Goal: Information Seeking & Learning: Learn about a topic

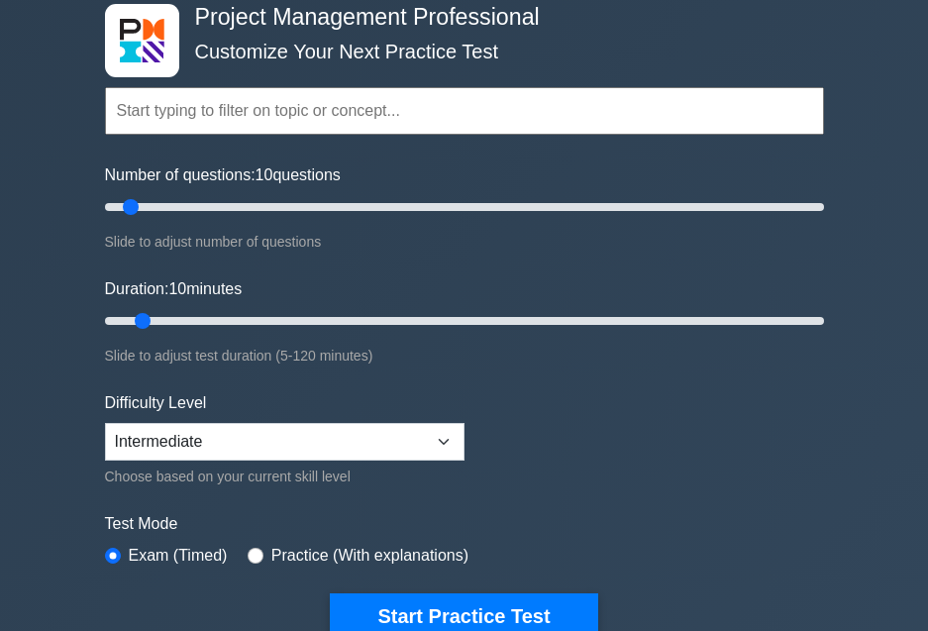
scroll to position [198, 0]
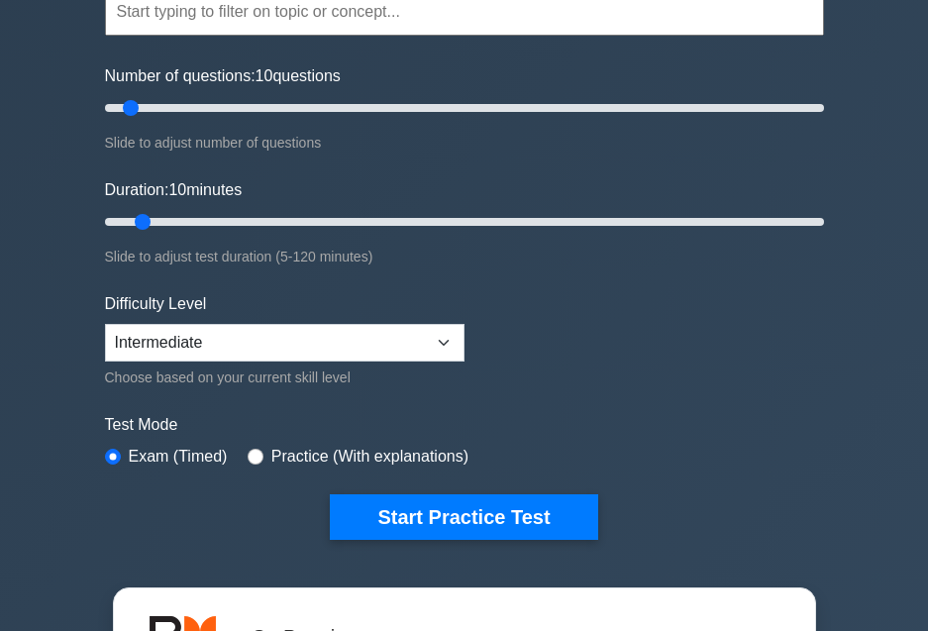
click at [307, 457] on label "Practice (With explanations)" at bounding box center [369, 457] width 197 height 24
click at [248, 452] on input "radio" at bounding box center [256, 457] width 16 height 16
radio input "true"
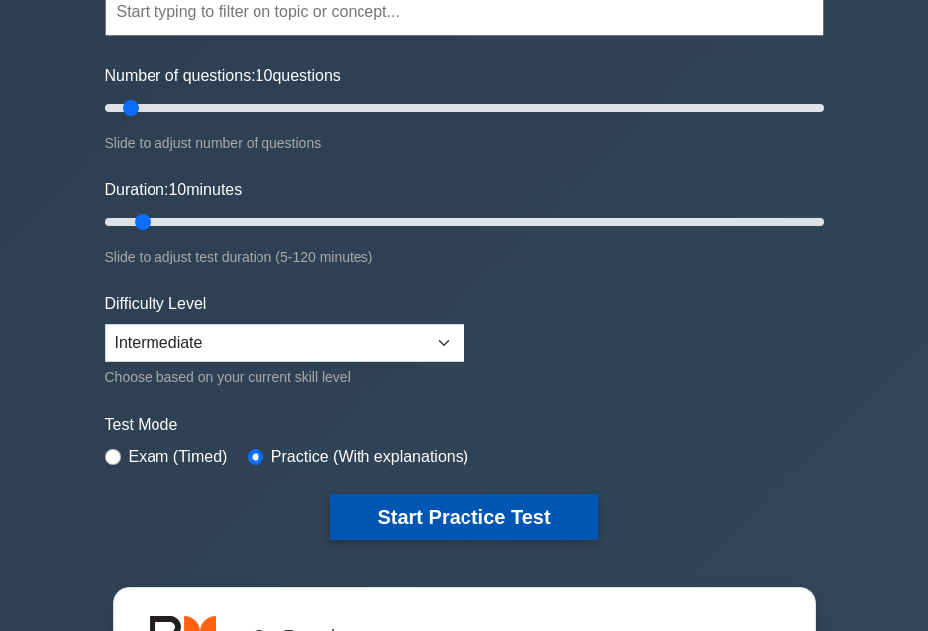
click at [476, 502] on button "Start Practice Test" at bounding box center [463, 517] width 267 height 46
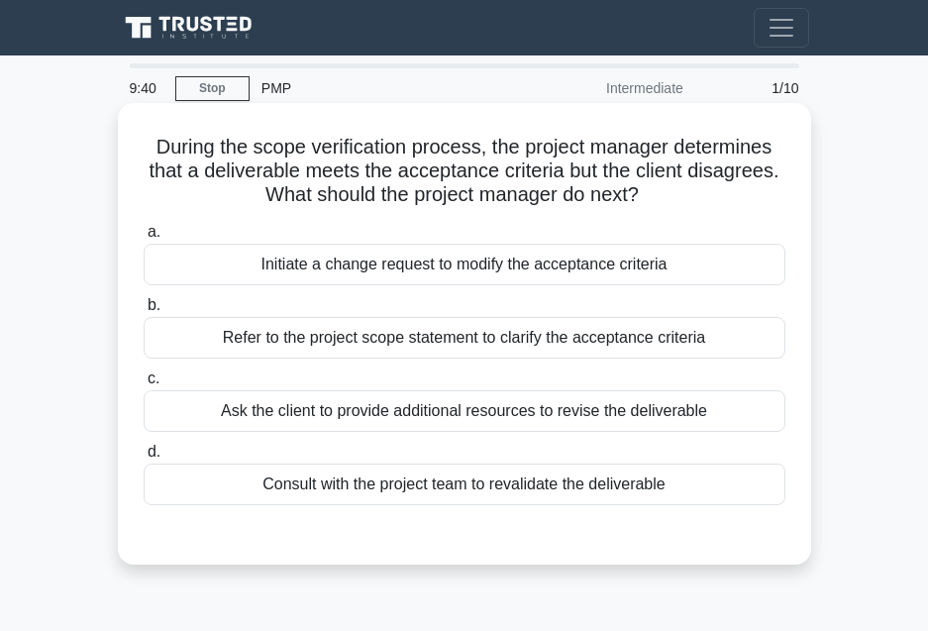
click at [469, 342] on div "Refer to the project scope statement to clarify the acceptance criteria" at bounding box center [465, 338] width 642 height 42
click at [144, 312] on input "b. Refer to the project scope statement to clarify the acceptance criteria" at bounding box center [144, 305] width 0 height 13
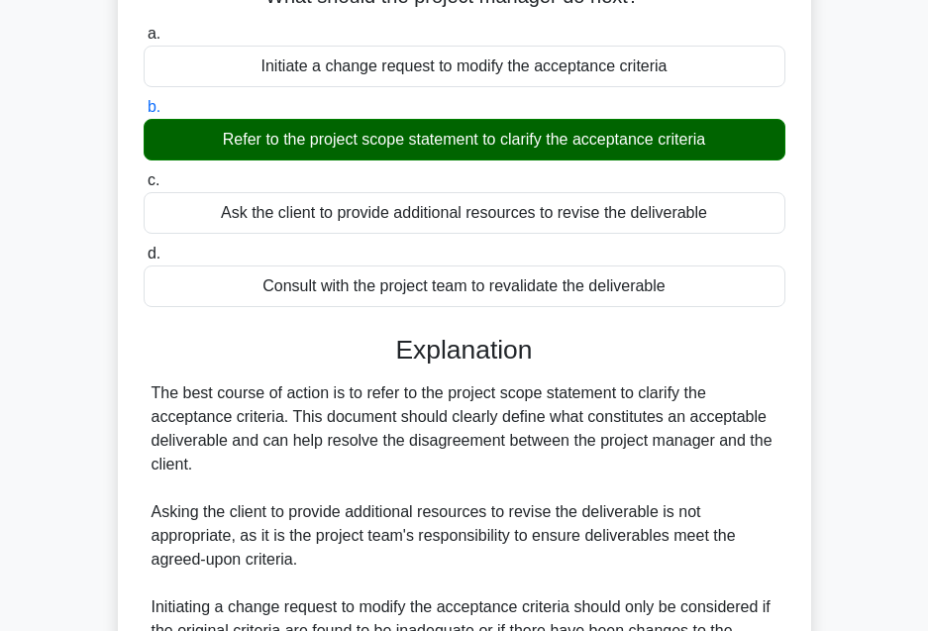
scroll to position [396, 0]
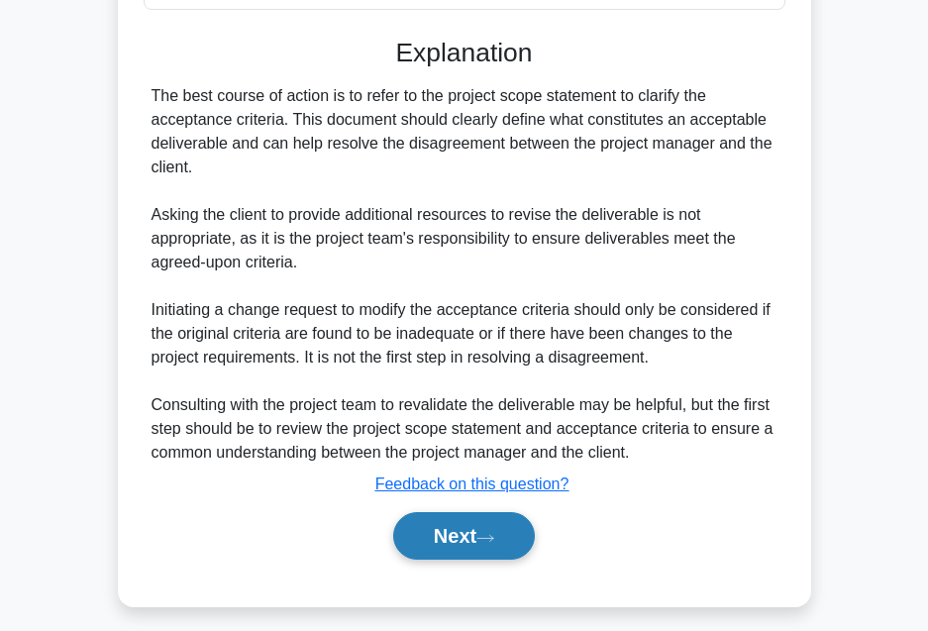
click at [439, 533] on button "Next" at bounding box center [464, 536] width 142 height 48
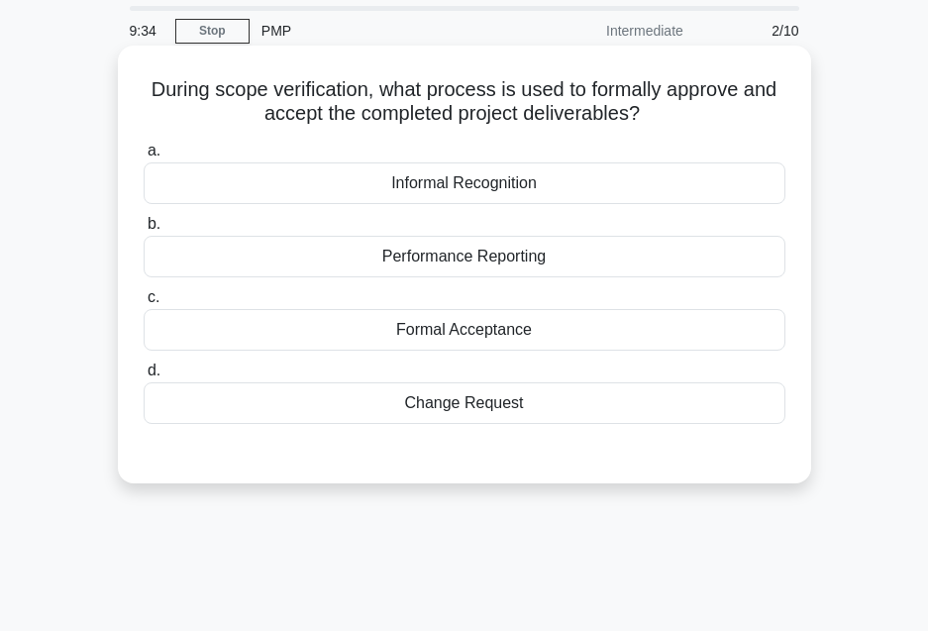
scroll to position [0, 0]
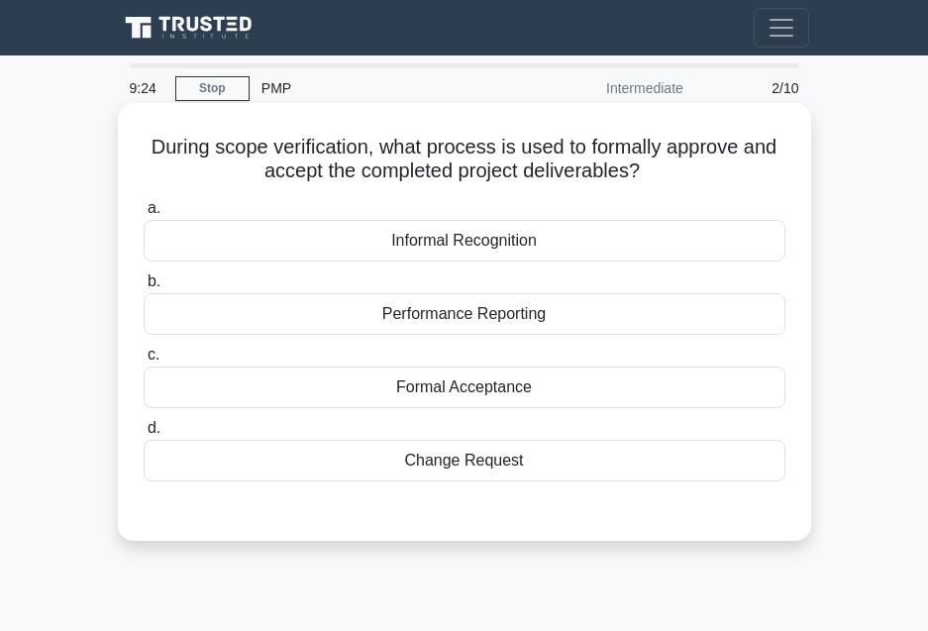
click at [431, 390] on div "Formal Acceptance" at bounding box center [465, 387] width 642 height 42
click at [144, 362] on input "c. Formal Acceptance" at bounding box center [144, 355] width 0 height 13
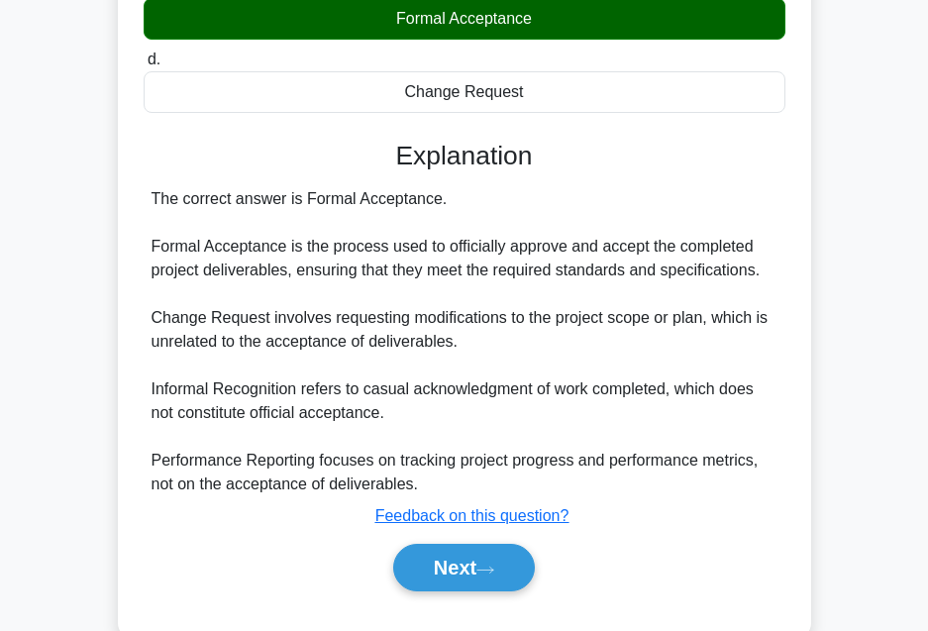
scroll to position [396, 0]
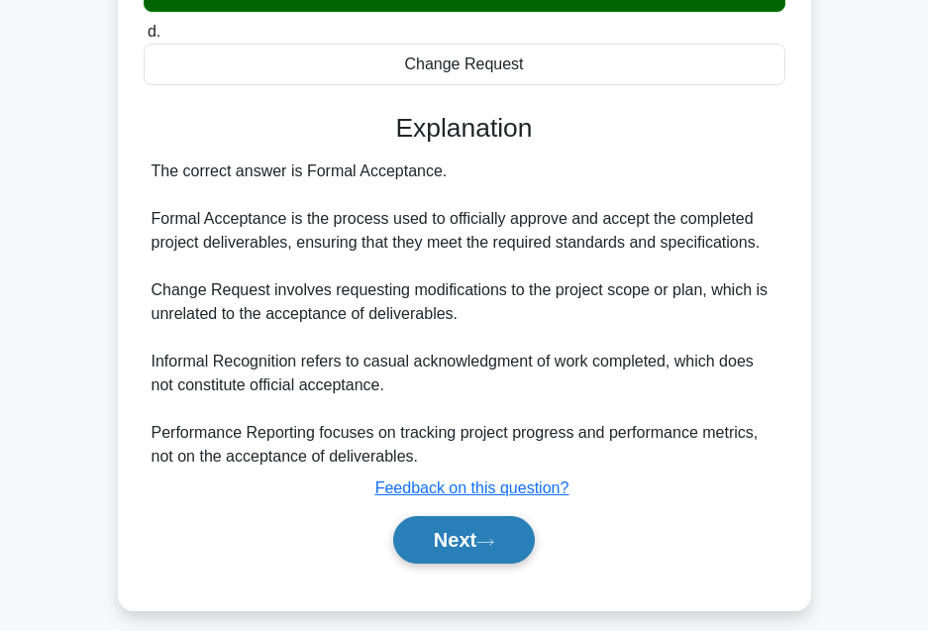
click at [443, 543] on button "Next" at bounding box center [464, 540] width 142 height 48
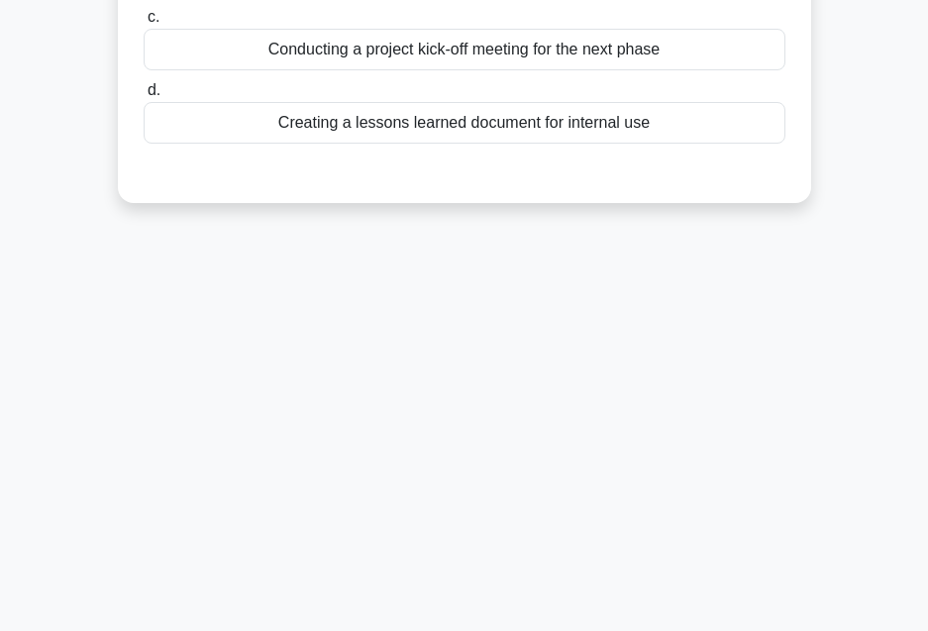
scroll to position [0, 0]
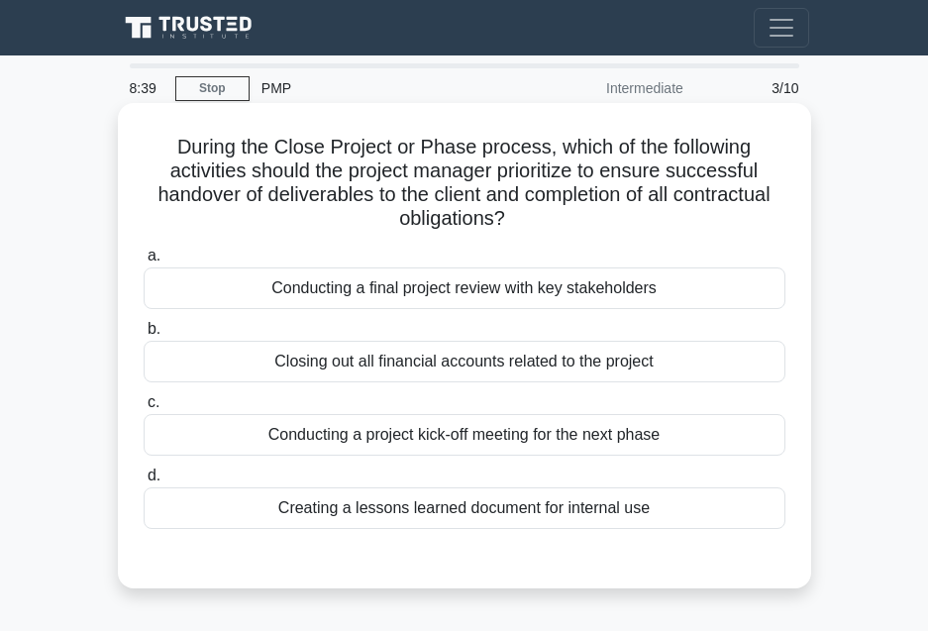
click at [471, 291] on div "Conducting a final project review with key stakeholders" at bounding box center [465, 288] width 642 height 42
click at [144, 262] on input "a. Conducting a final project review with key stakeholders" at bounding box center [144, 256] width 0 height 13
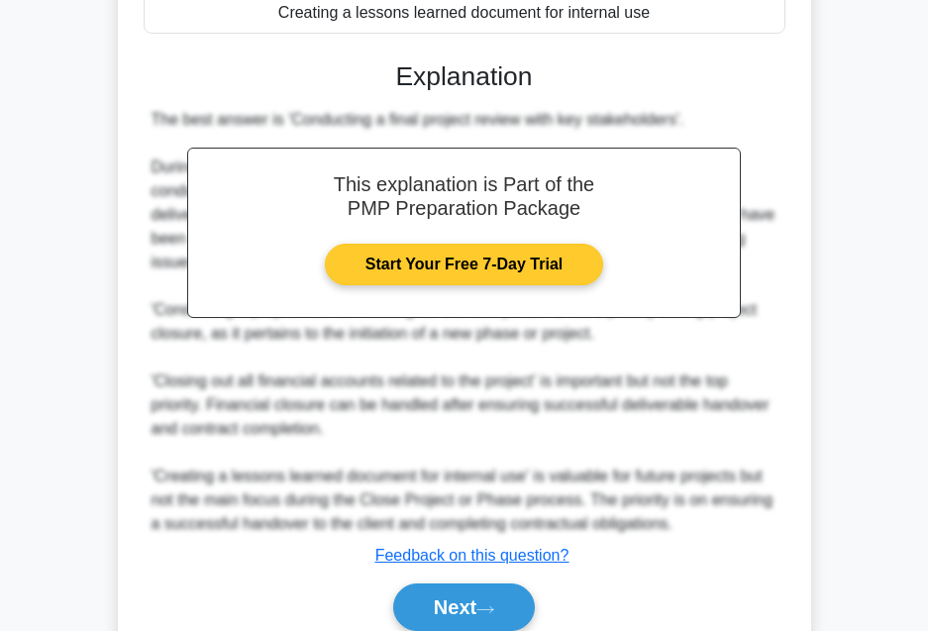
scroll to position [581, 0]
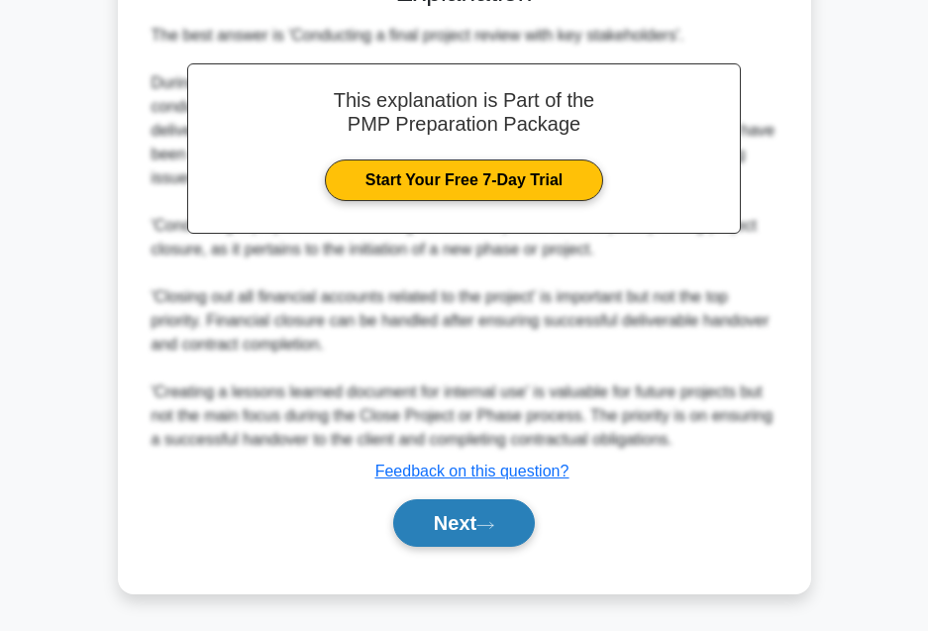
click at [454, 516] on button "Next" at bounding box center [464, 523] width 142 height 48
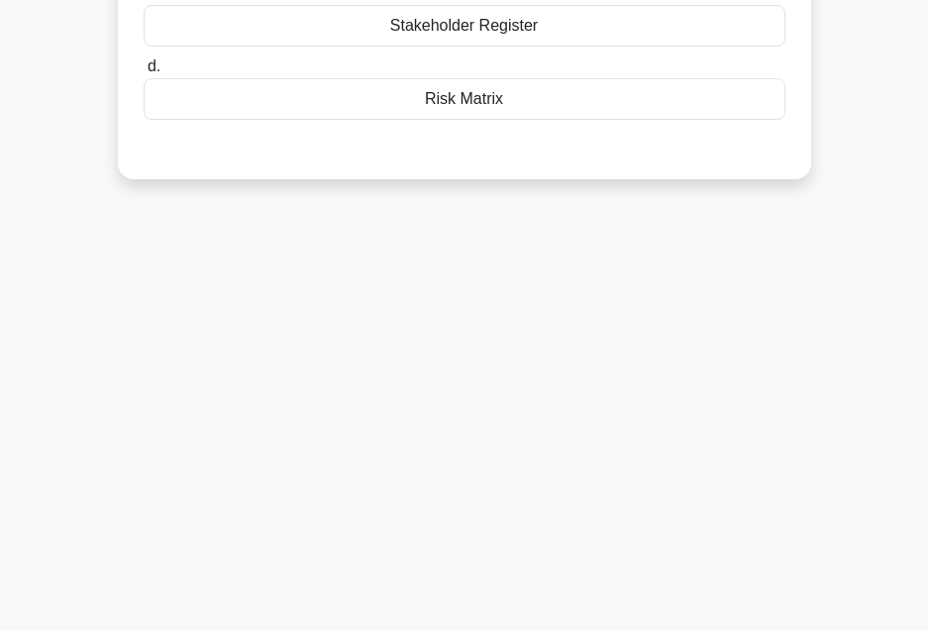
scroll to position [0, 0]
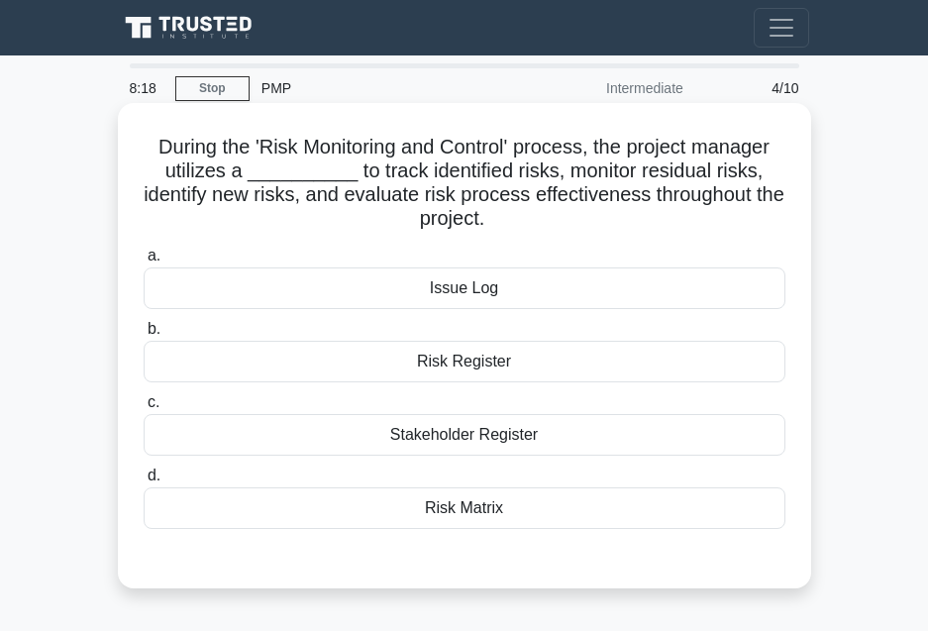
click at [446, 364] on div "Risk Register" at bounding box center [465, 362] width 642 height 42
click at [144, 336] on input "b. Risk Register" at bounding box center [144, 329] width 0 height 13
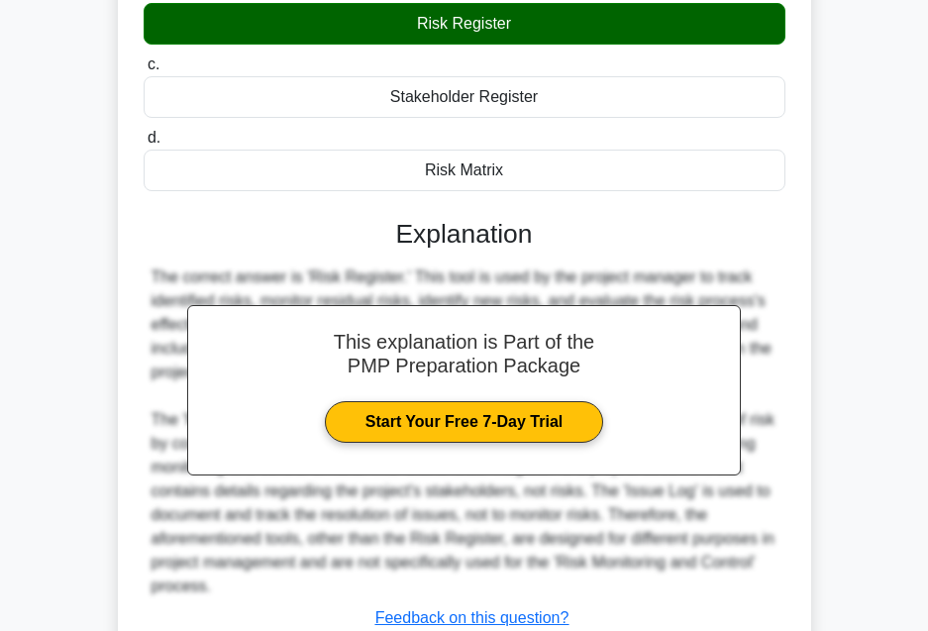
scroll to position [486, 0]
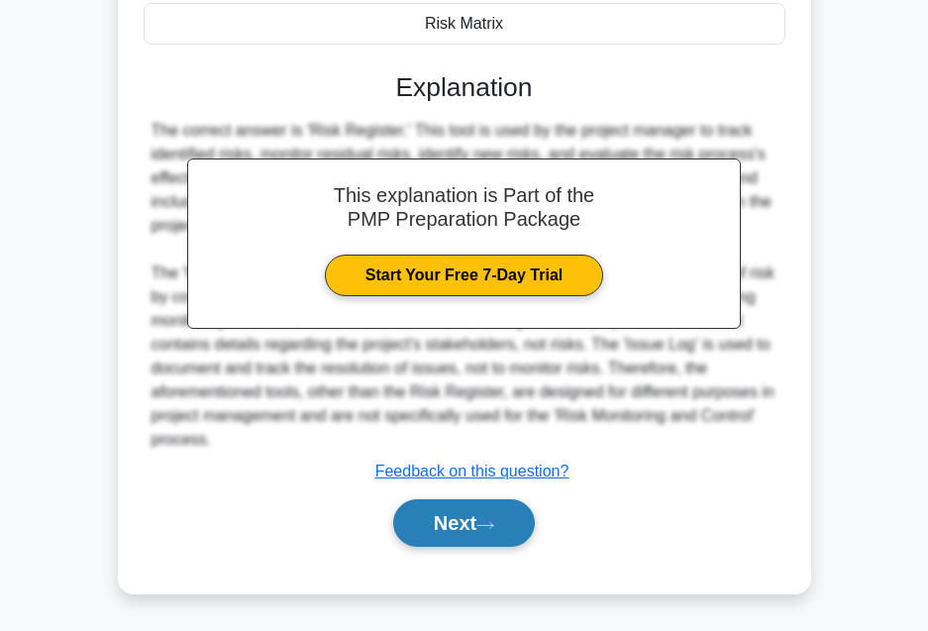
click at [443, 524] on button "Next" at bounding box center [464, 523] width 142 height 48
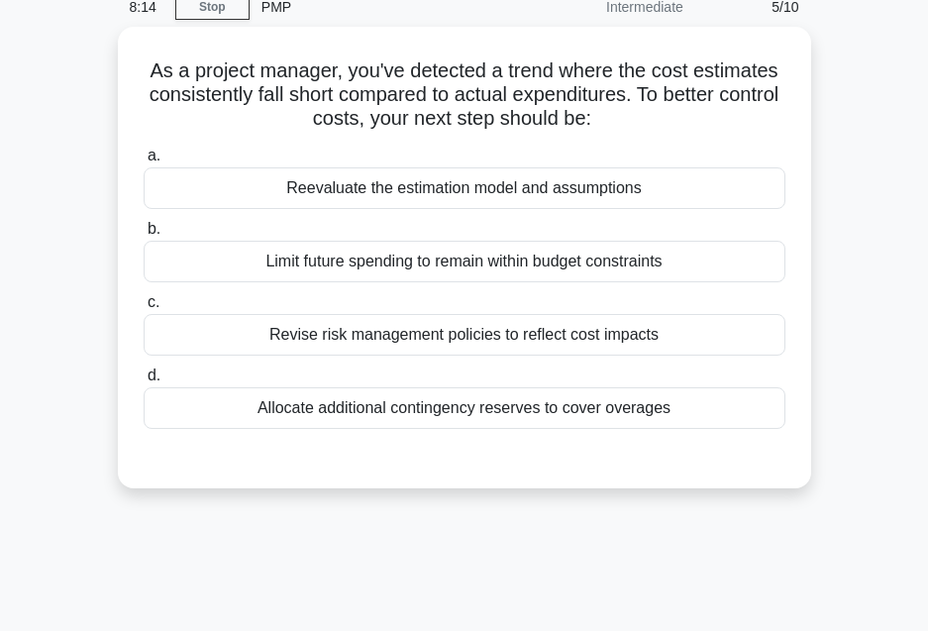
scroll to position [0, 0]
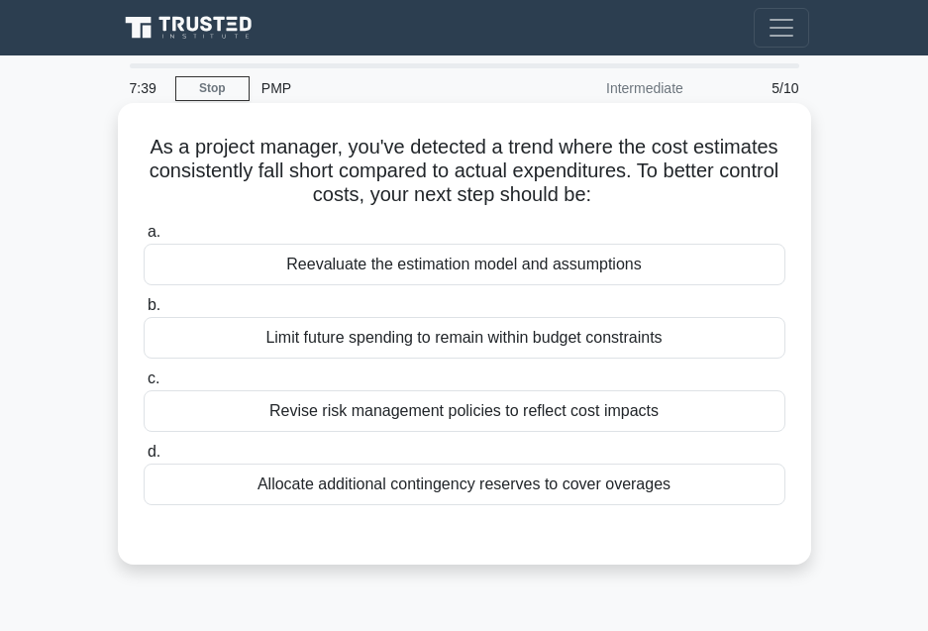
click at [438, 268] on div "Reevaluate the estimation model and assumptions" at bounding box center [465, 265] width 642 height 42
click at [144, 239] on input "a. Reevaluate the estimation model and assumptions" at bounding box center [144, 232] width 0 height 13
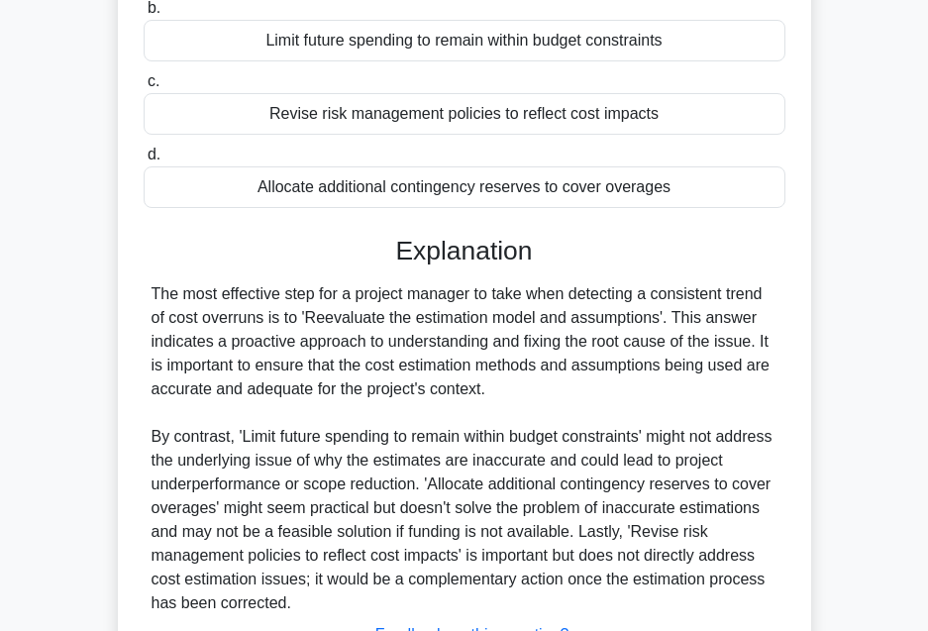
scroll to position [396, 0]
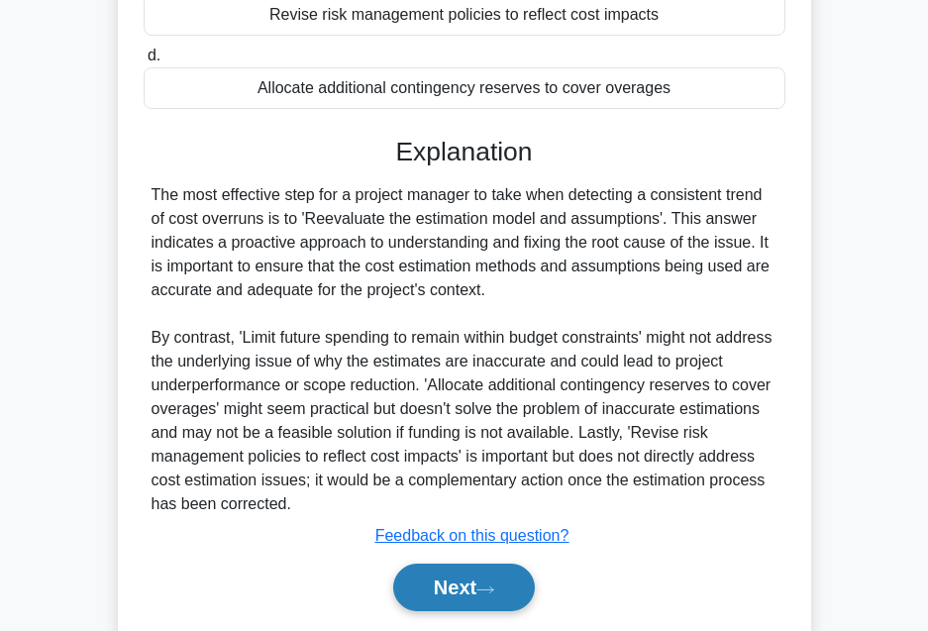
click at [471, 585] on button "Next" at bounding box center [464, 588] width 142 height 48
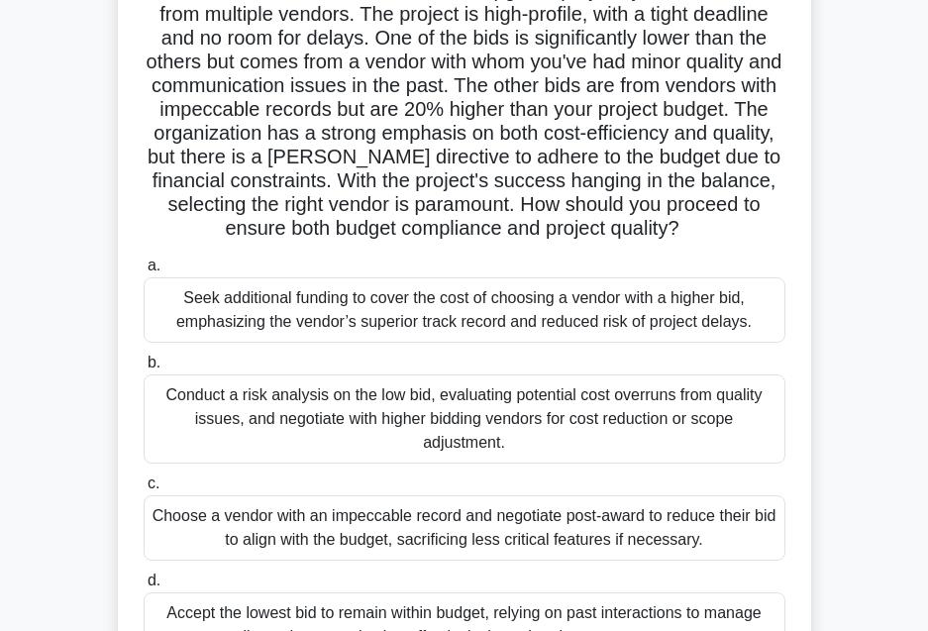
scroll to position [198, 0]
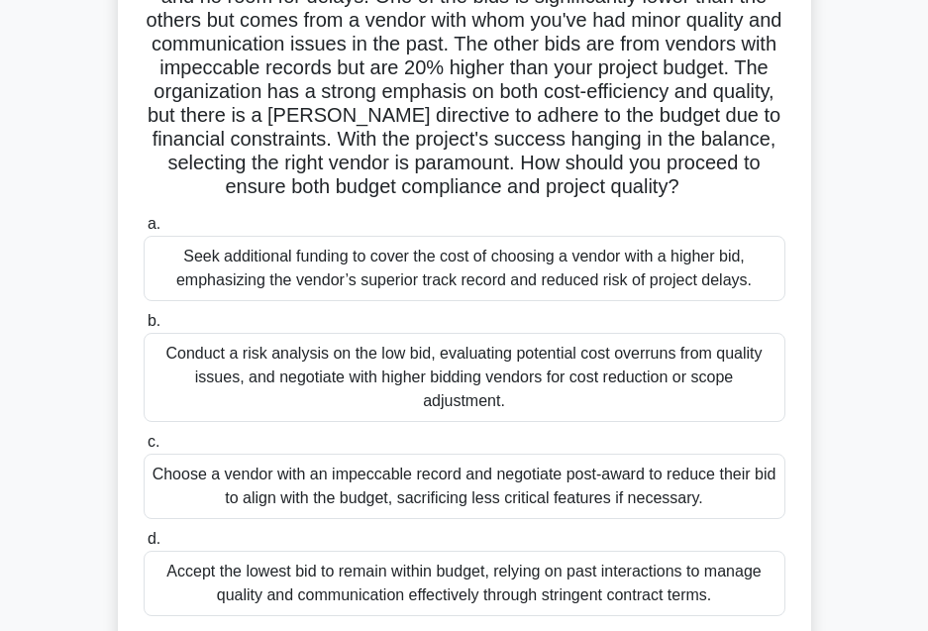
click at [493, 365] on div "Conduct a risk analysis on the low bid, evaluating potential cost overruns from…" at bounding box center [465, 377] width 642 height 89
click at [144, 328] on input "b. Conduct a risk analysis on the low bid, evaluating potential cost overruns f…" at bounding box center [144, 321] width 0 height 13
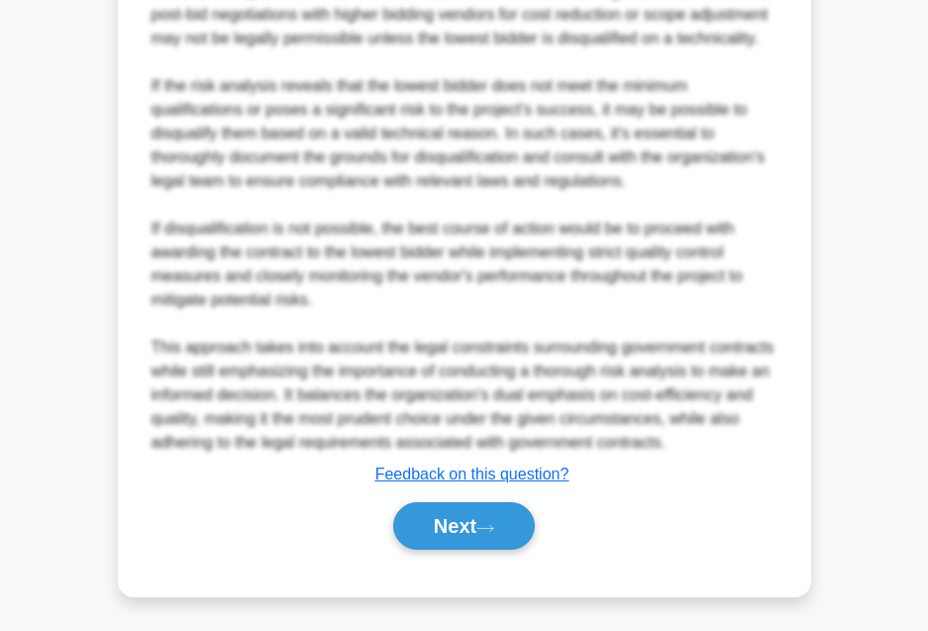
scroll to position [1152, 0]
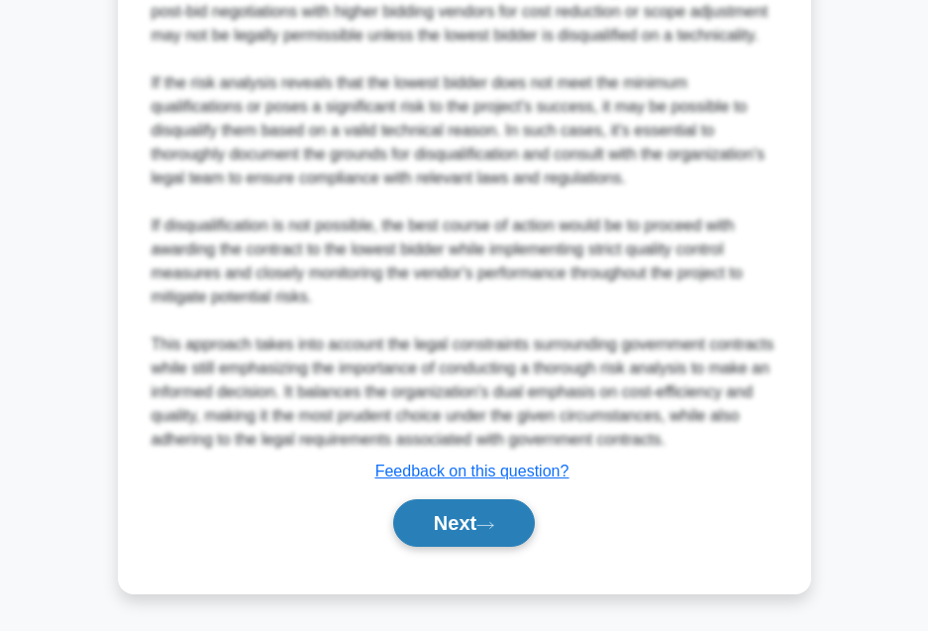
click at [440, 522] on button "Next" at bounding box center [464, 523] width 142 height 48
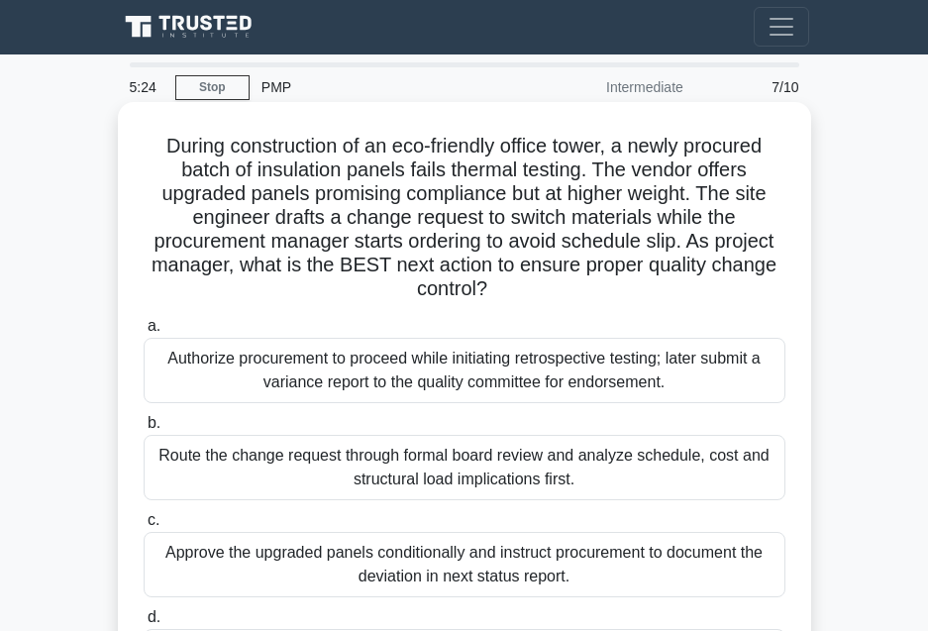
scroll to position [99, 0]
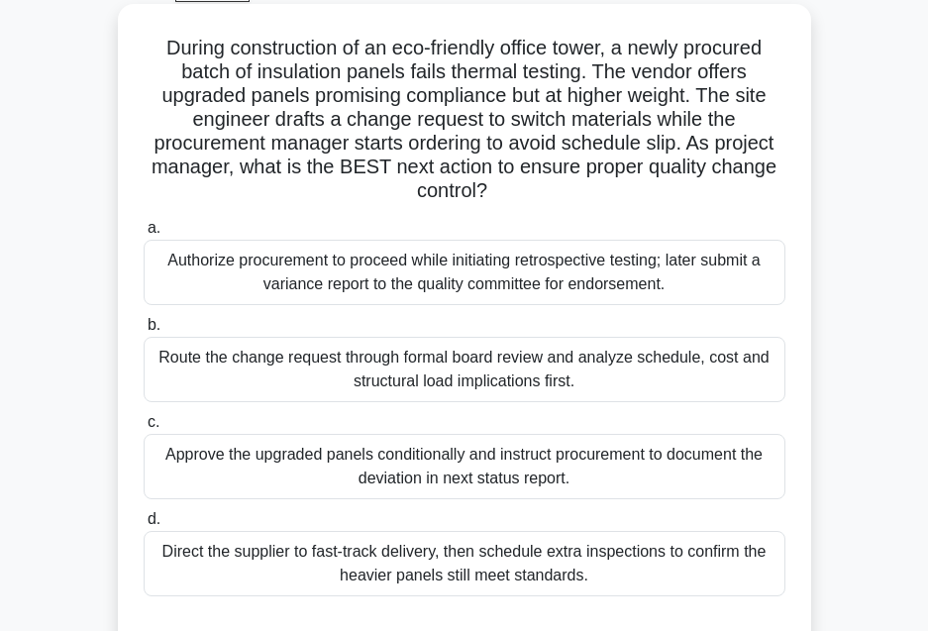
click at [496, 469] on div "Approve the upgraded panels conditionally and instruct procurement to document …" at bounding box center [465, 466] width 642 height 65
click at [144, 429] on input "c. Approve the upgraded panels conditionally and instruct procurement to docume…" at bounding box center [144, 422] width 0 height 13
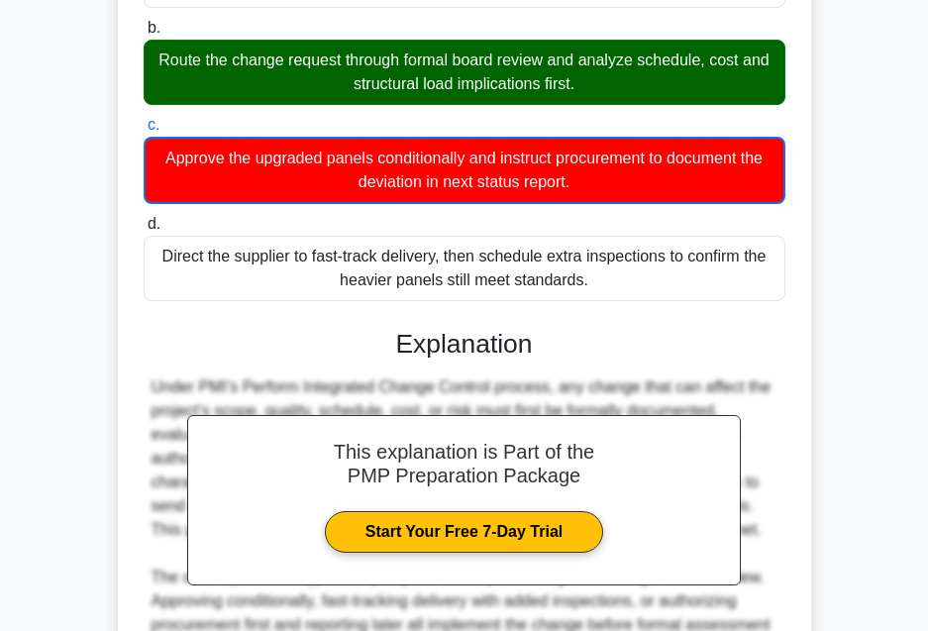
scroll to position [631, 0]
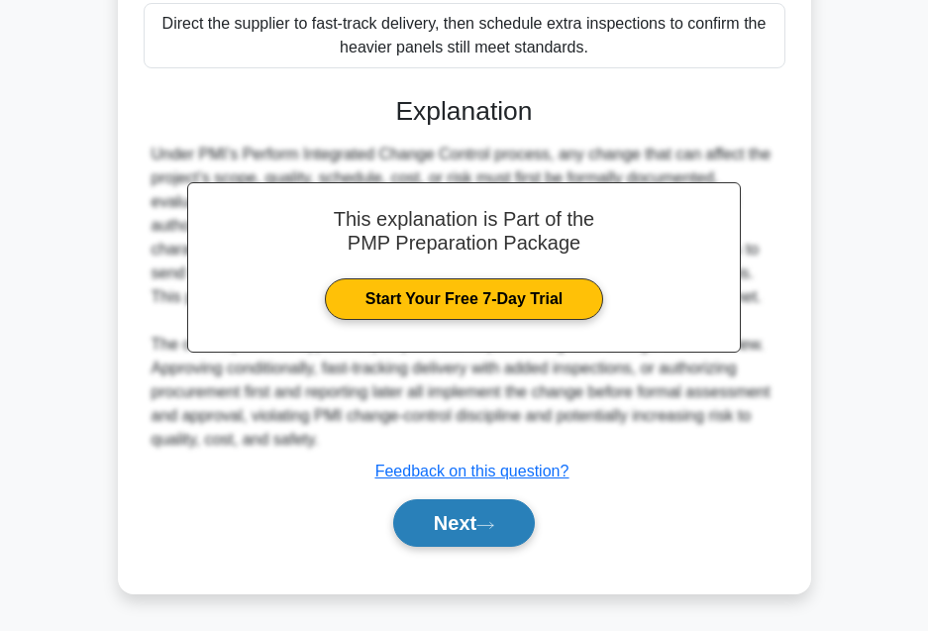
click at [421, 524] on button "Next" at bounding box center [464, 523] width 142 height 48
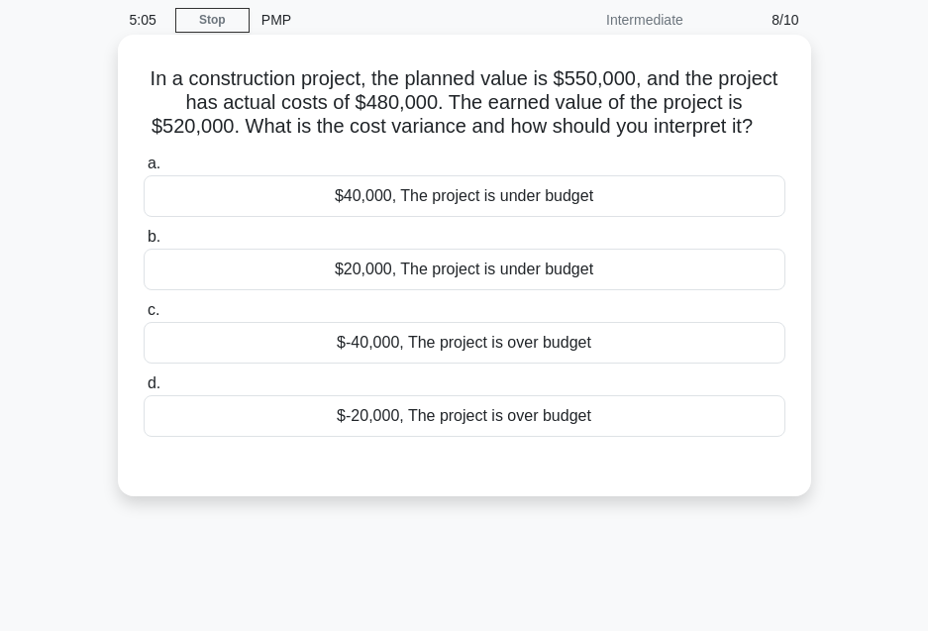
scroll to position [0, 0]
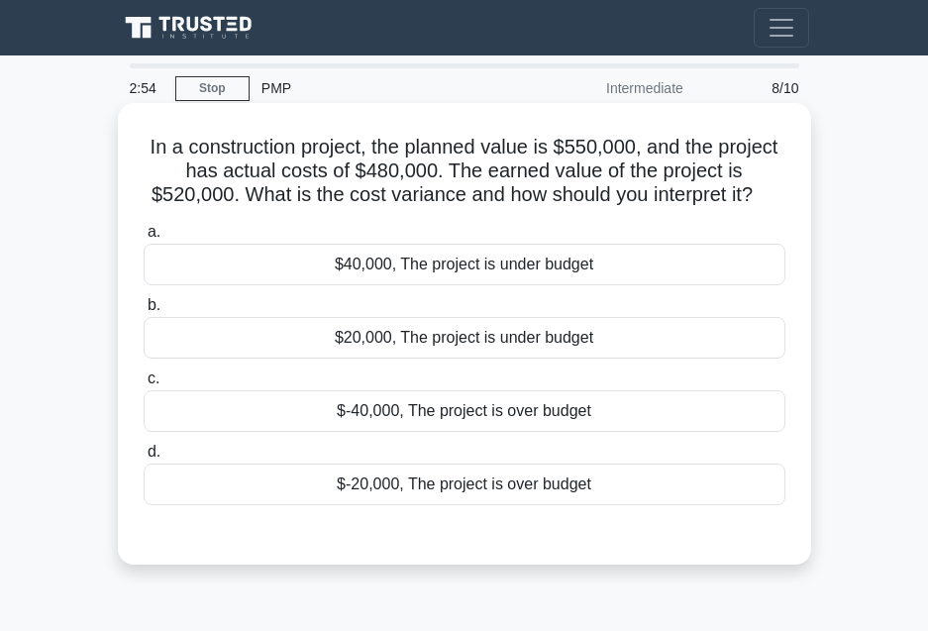
click at [420, 267] on div "$40,000, The project is under budget" at bounding box center [465, 265] width 642 height 42
click at [144, 239] on input "a. $40,000, The project is under budget" at bounding box center [144, 232] width 0 height 13
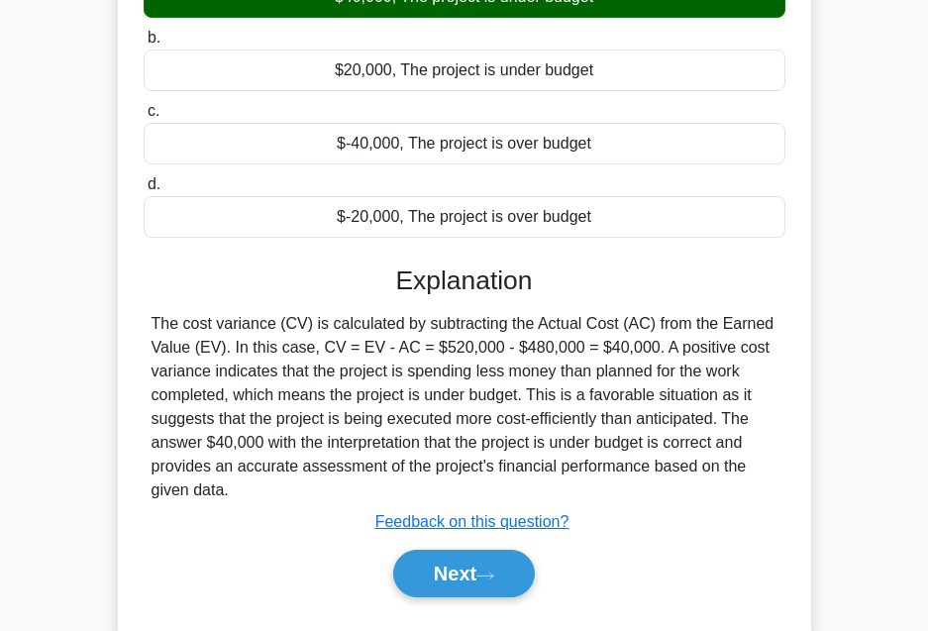
scroll to position [297, 0]
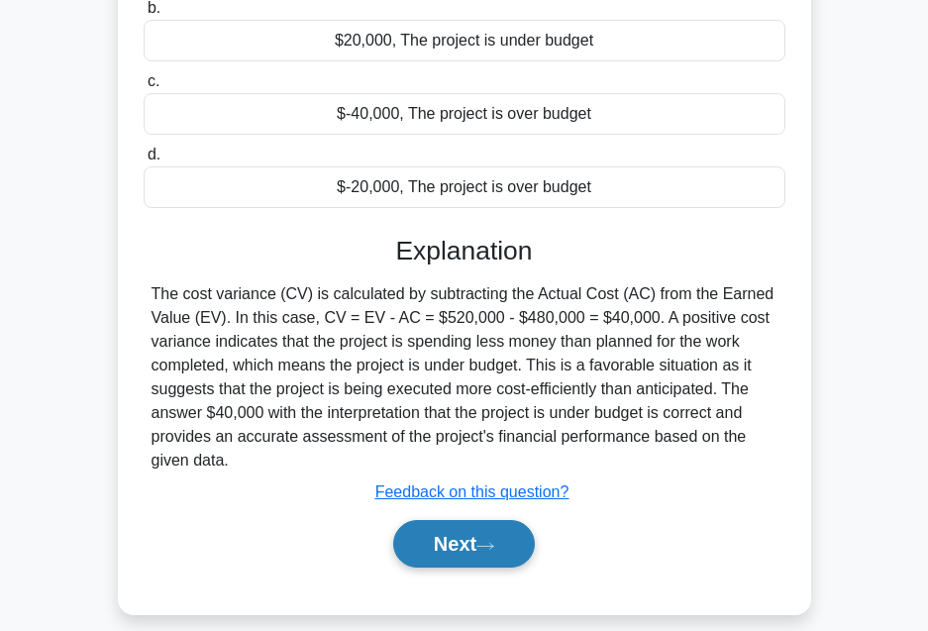
click at [437, 545] on button "Next" at bounding box center [464, 544] width 142 height 48
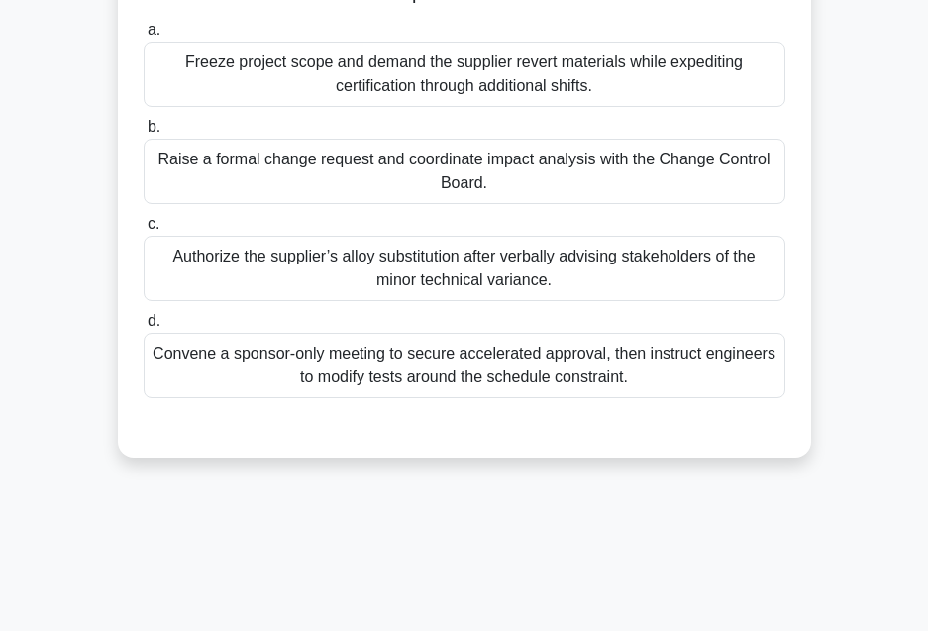
scroll to position [0, 0]
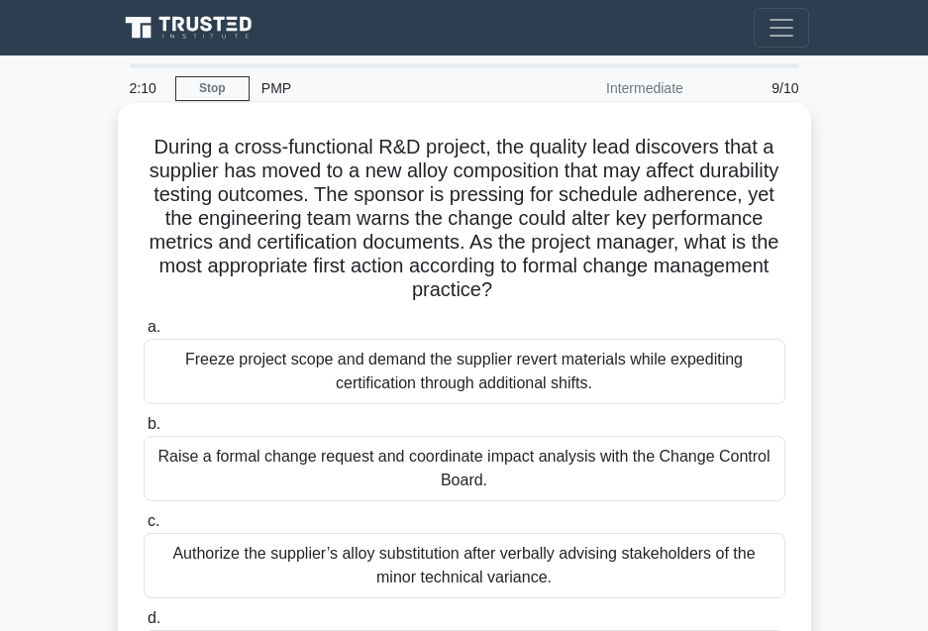
click at [603, 468] on div "Raise a formal change request and coordinate impact analysis with the Change Co…" at bounding box center [465, 468] width 642 height 65
click at [144, 431] on input "b. Raise a formal change request and coordinate impact analysis with the Change…" at bounding box center [144, 424] width 0 height 13
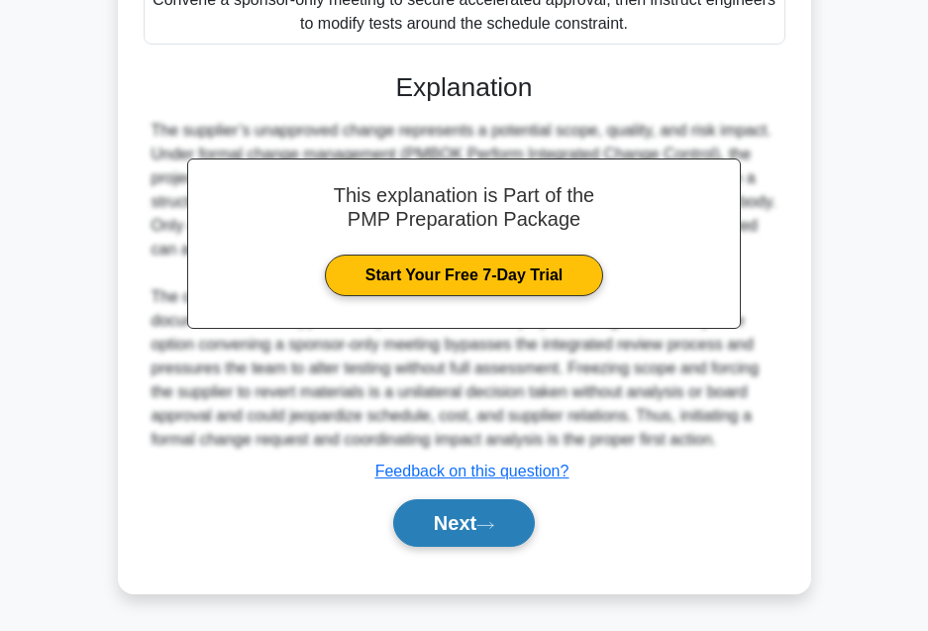
click at [437, 526] on button "Next" at bounding box center [464, 523] width 142 height 48
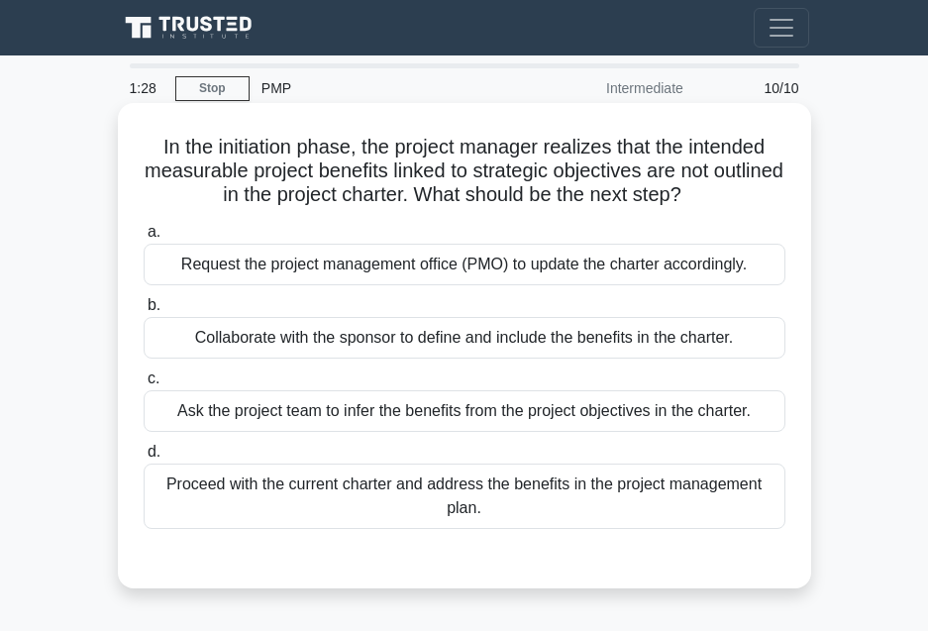
click at [341, 269] on div "Request the project management office (PMO) to update the charter accordingly." at bounding box center [465, 265] width 642 height 42
click at [144, 239] on input "a. Request the project management office (PMO) to update the charter accordingl…" at bounding box center [144, 232] width 0 height 13
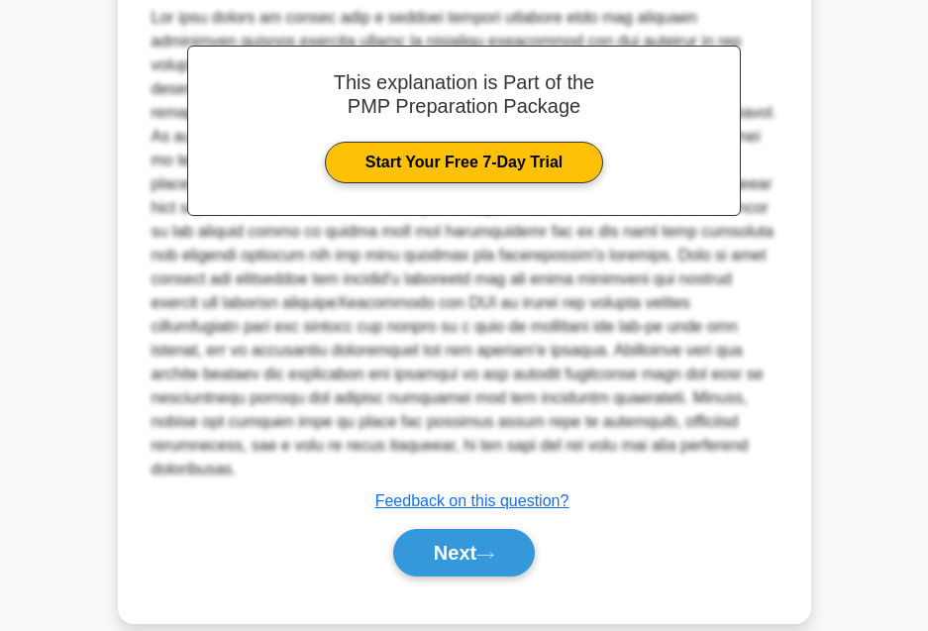
scroll to position [607, 0]
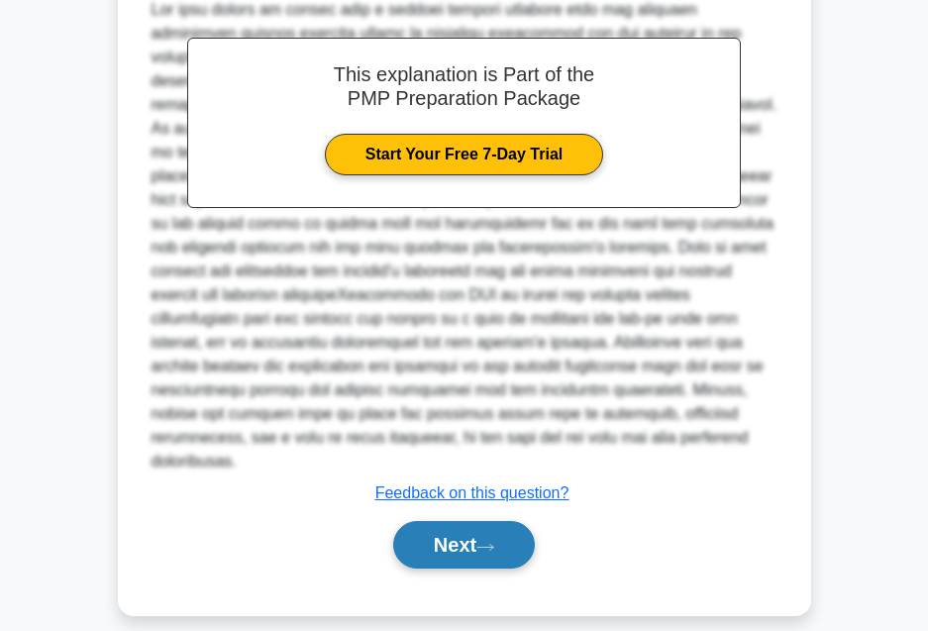
click at [446, 530] on button "Next" at bounding box center [464, 545] width 142 height 48
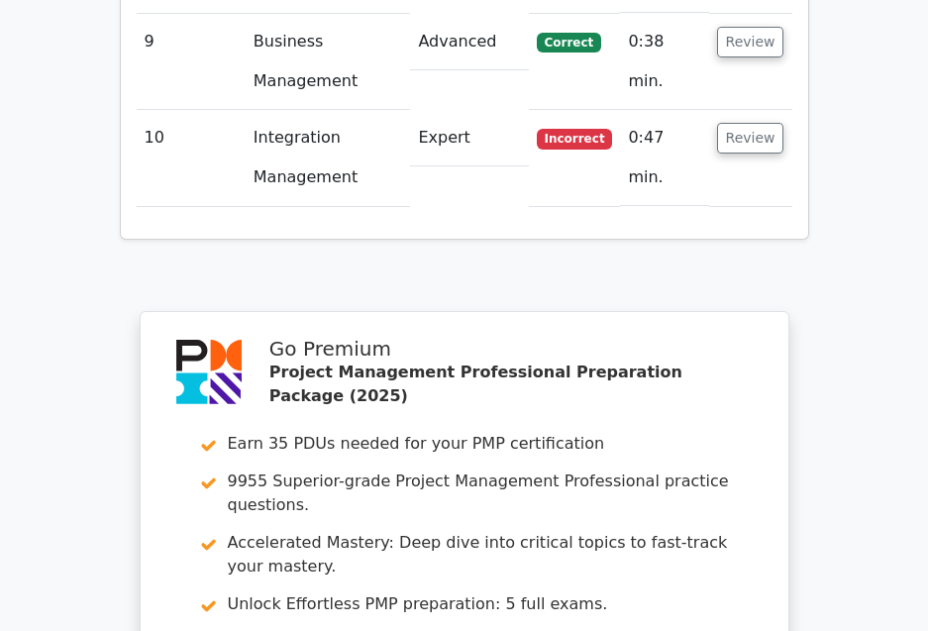
scroll to position [3790, 0]
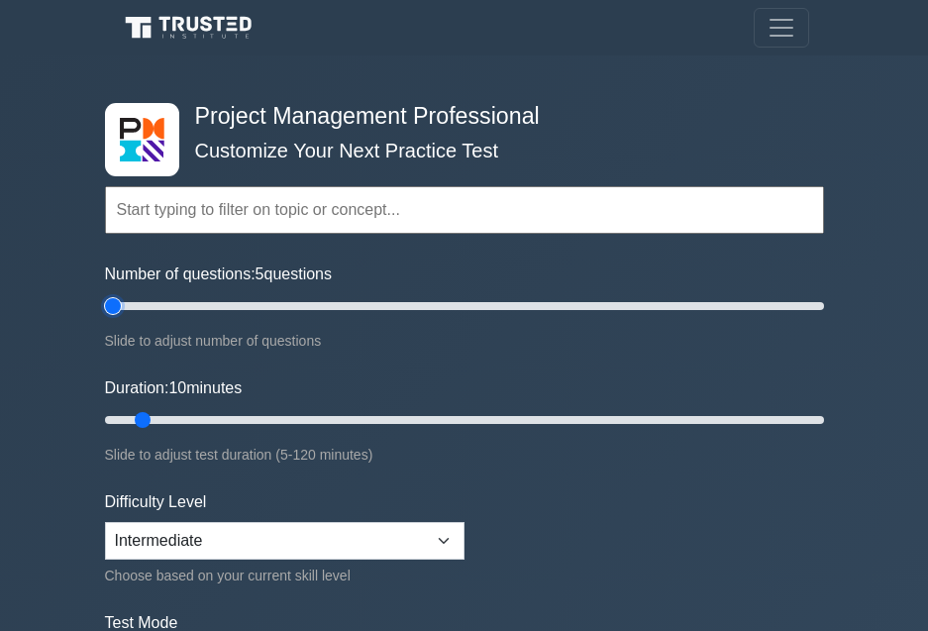
drag, startPoint x: 132, startPoint y: 305, endPoint x: 53, endPoint y: 326, distance: 81.0
type input "5"
click at [105, 318] on input "Number of questions: 5 questions" at bounding box center [464, 306] width 719 height 24
